Goal: Information Seeking & Learning: Understand process/instructions

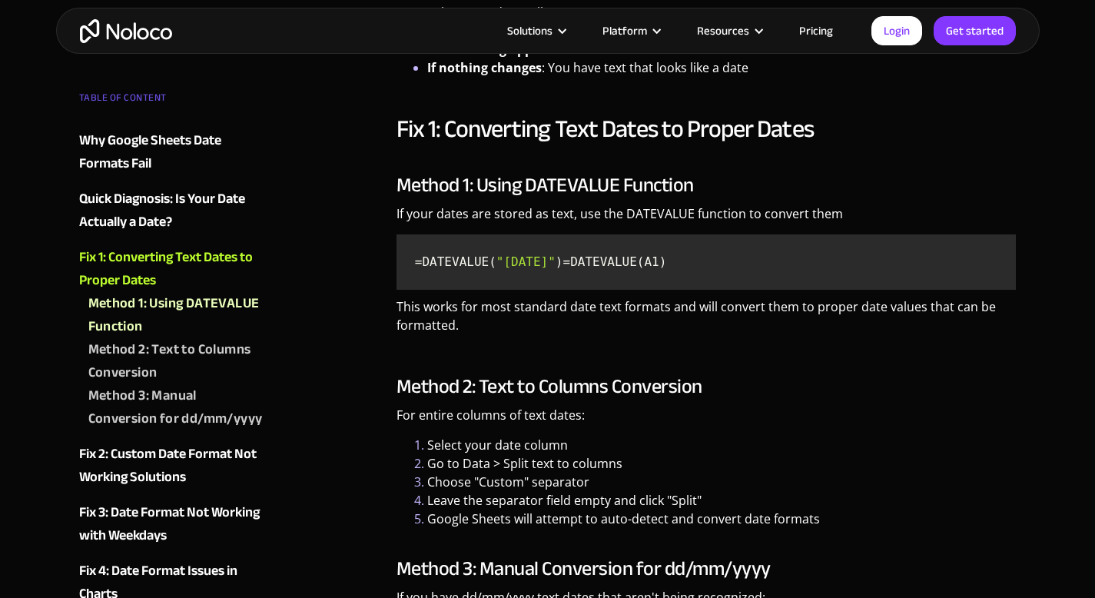
scroll to position [2427, 0]
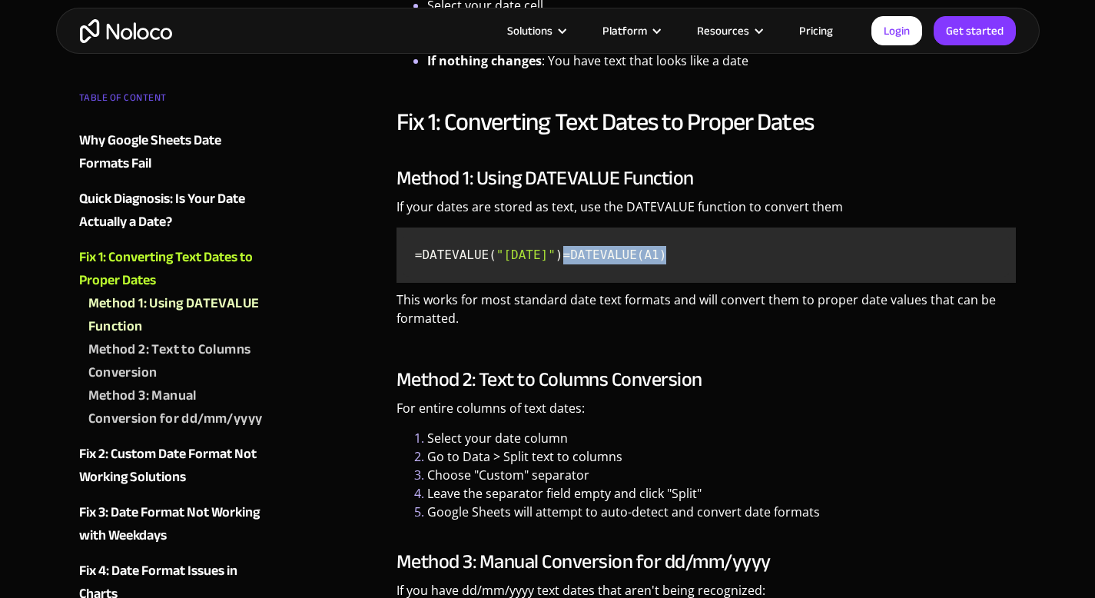
drag, startPoint x: 411, startPoint y: 271, endPoint x: 536, endPoint y: 277, distance: 125.4
click at [536, 277] on code "=DATEVALUE( "[DATE]" ) =DATEVALUE(A1)" at bounding box center [707, 255] width 608 height 43
copy code "=DATEVALUE(A1)"
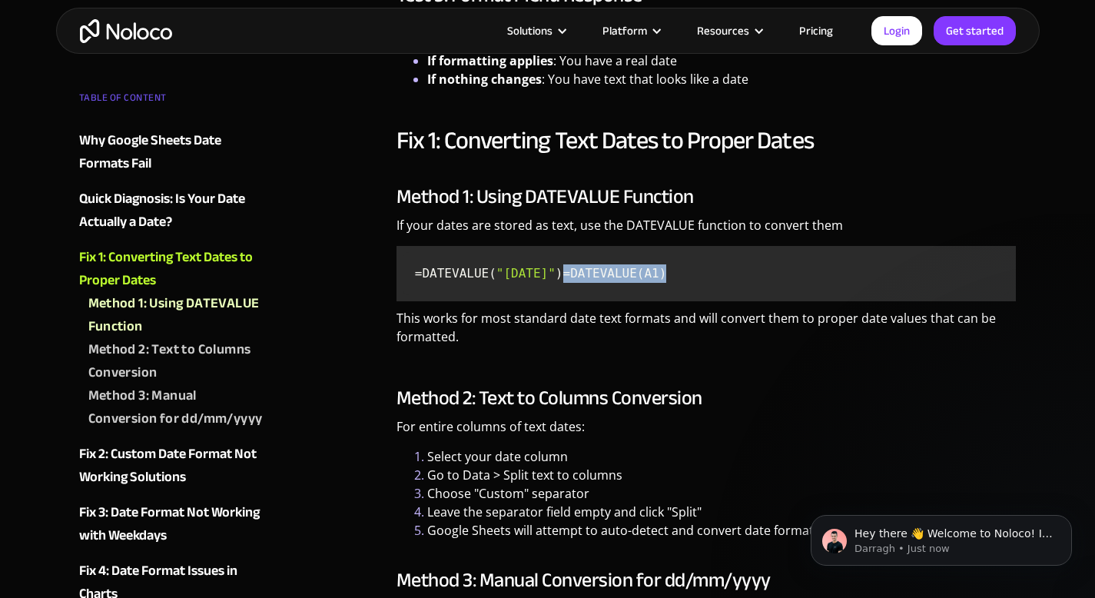
scroll to position [2406, 0]
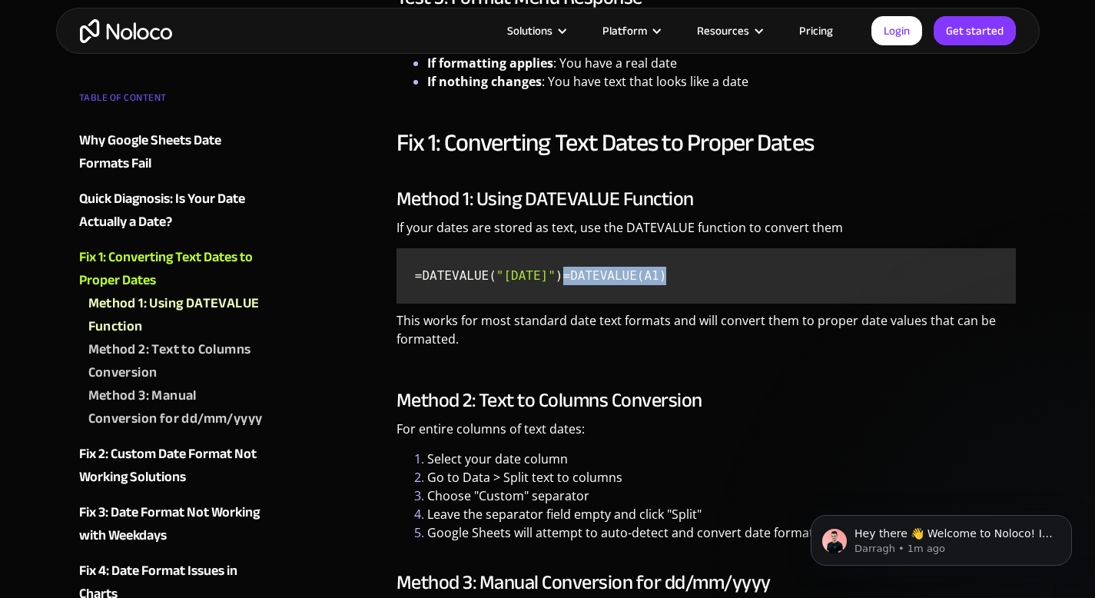
click at [497, 296] on code "=DATEVALUE( "[DATE]" ) =DATEVALUE(A1)" at bounding box center [707, 275] width 608 height 43
drag, startPoint x: 409, startPoint y: 273, endPoint x: 566, endPoint y: 294, distance: 159.0
click at [566, 294] on code "=DATEVALUE( "[DATE]" ) =DATEVALUE(A1)" at bounding box center [707, 275] width 608 height 43
copy code "=DATEVALUE( "[DATE]" ) =DATEVALUE(A1)"
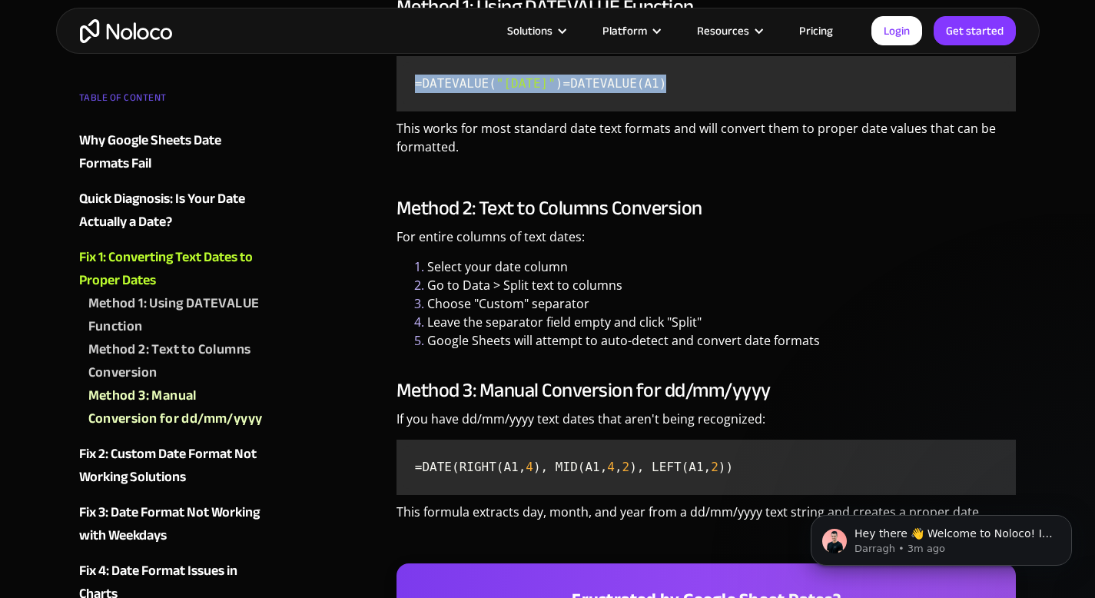
scroll to position [2788, 0]
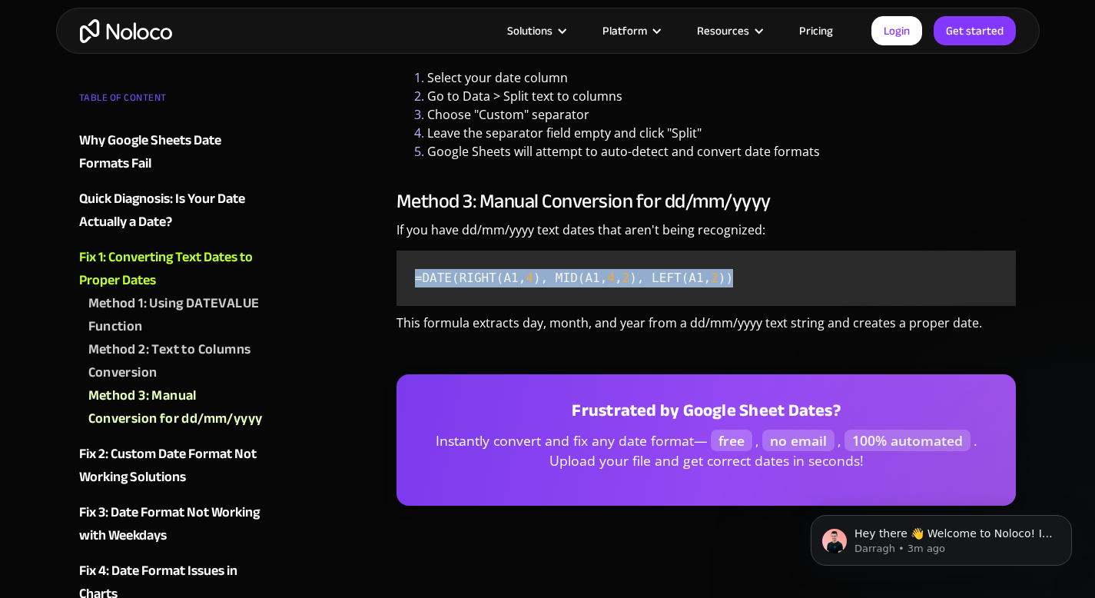
drag, startPoint x: 414, startPoint y: 293, endPoint x: 784, endPoint y: 292, distance: 369.7
click at [784, 292] on code "=DATE(RIGHT(A1, 4 ), MID(A1, 4 , 2 ), LEFT(A1, 2 ))" at bounding box center [707, 278] width 608 height 43
copy code "=DATE(RIGHT(A1, 4 ), MID(A1, 4 , 2 ), LEFT(A1, 2 ))"
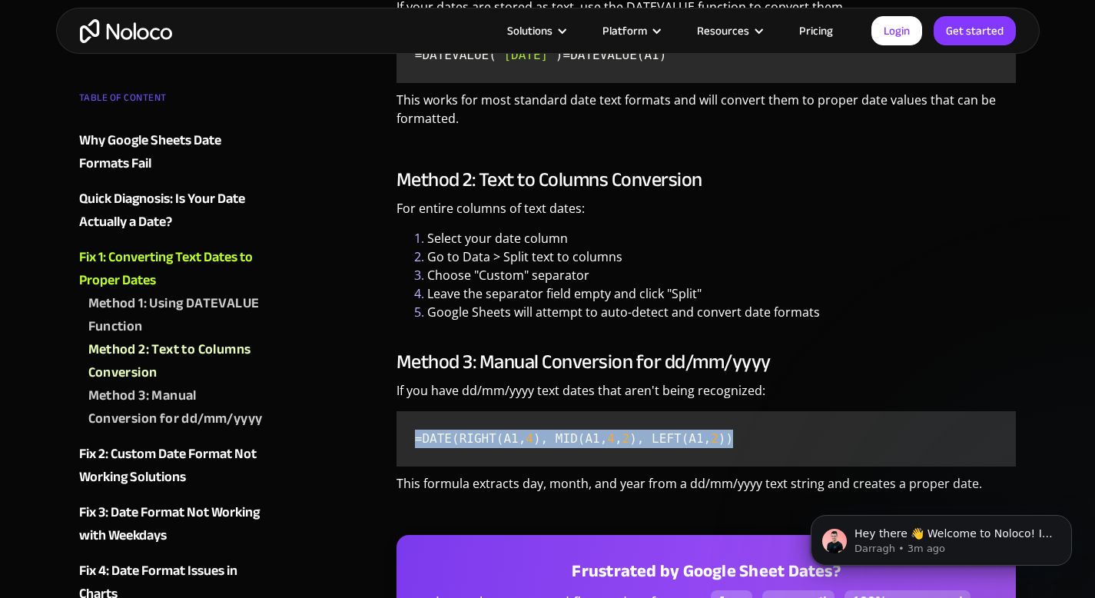
scroll to position [2628, 0]
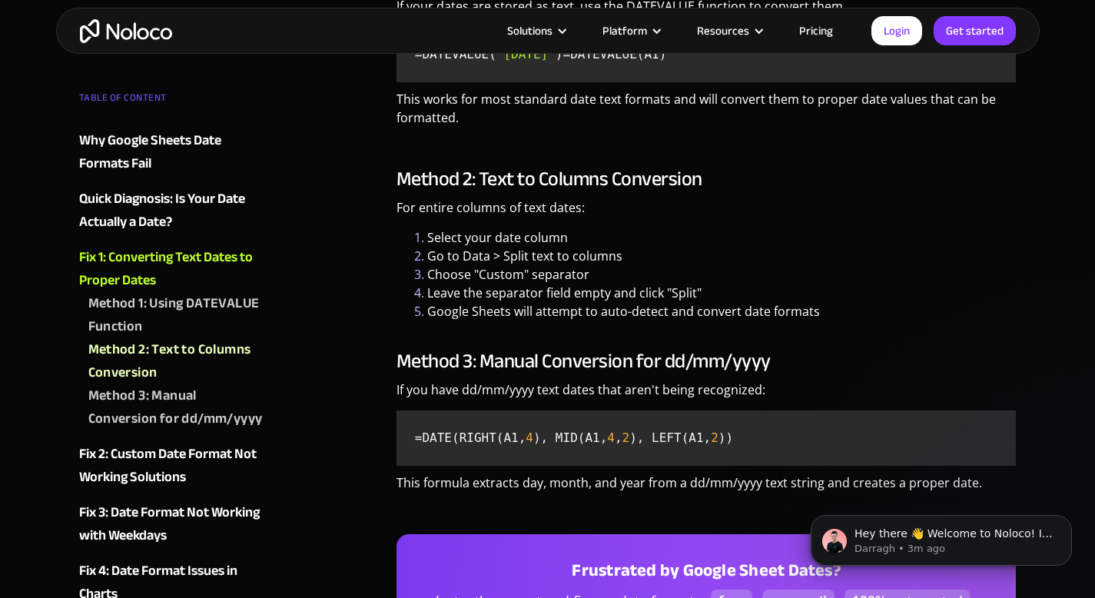
click at [832, 302] on li "Leave the separator field empty and click "Split"" at bounding box center [722, 293] width 590 height 18
